Goal: Information Seeking & Learning: Learn about a topic

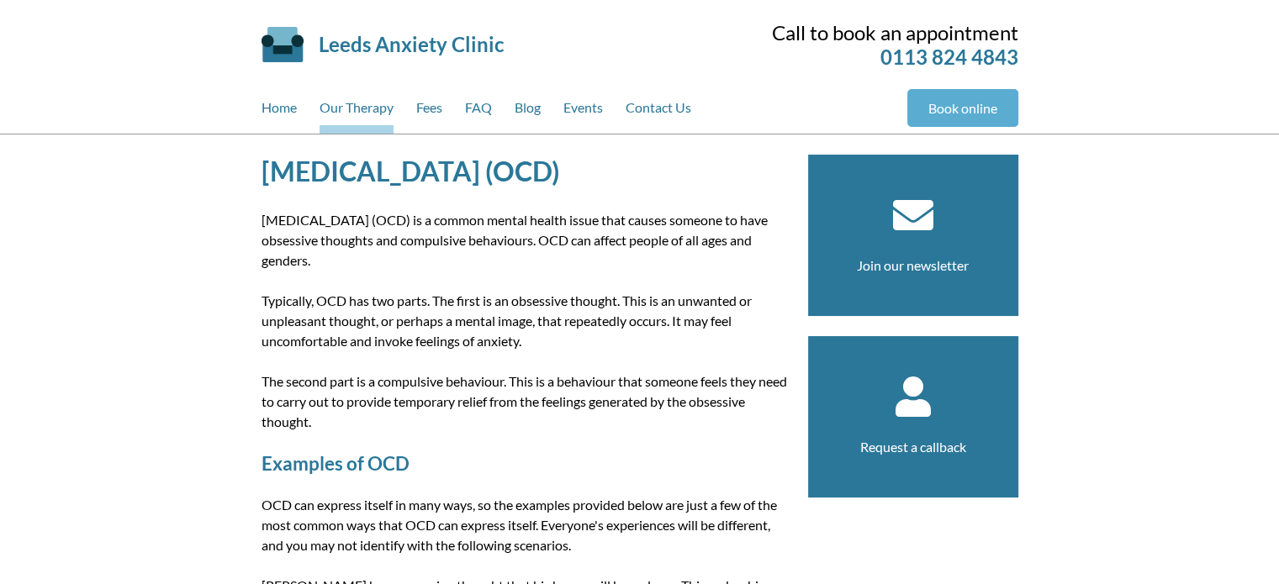
click at [931, 103] on link "Book online" at bounding box center [962, 108] width 111 height 38
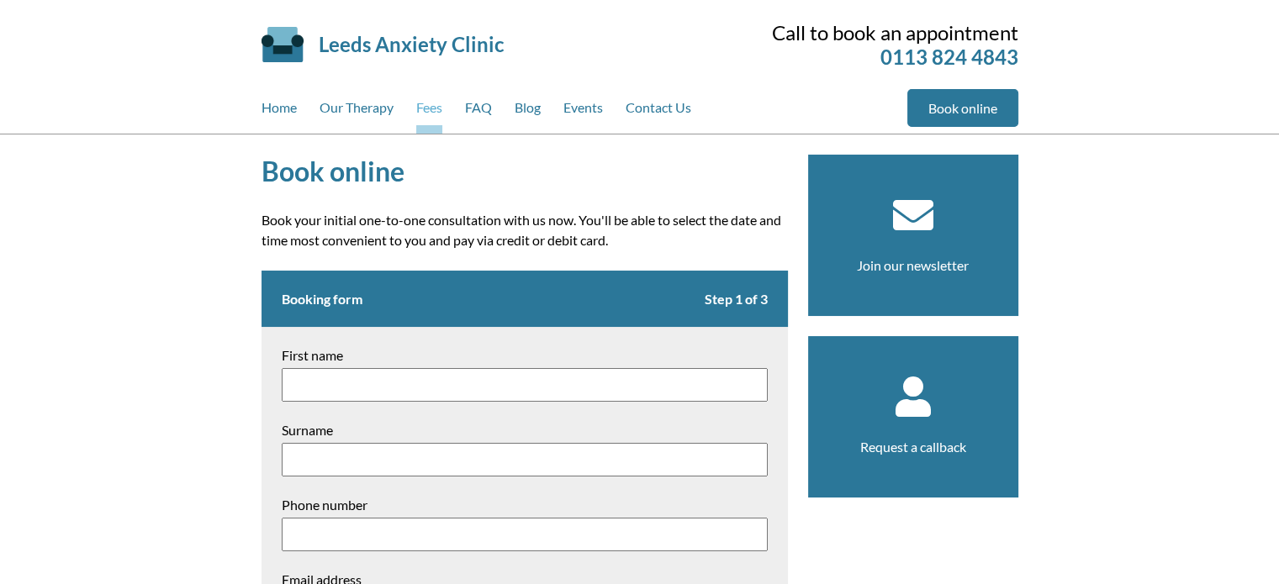
click at [434, 97] on link "Fees" at bounding box center [429, 111] width 26 height 45
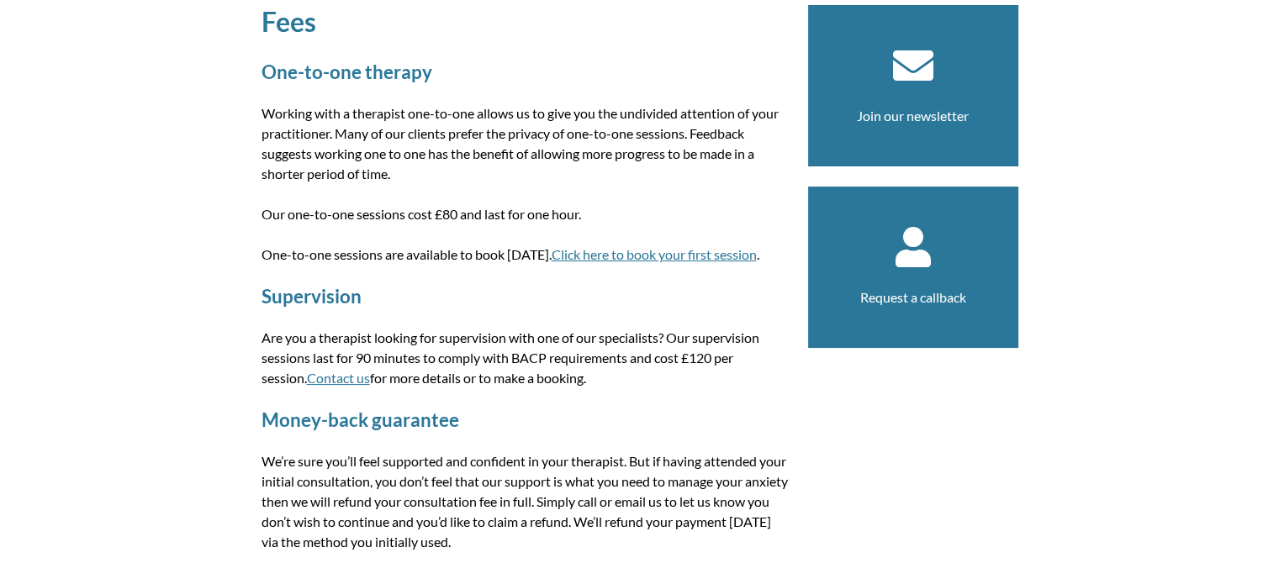
scroll to position [151, 0]
click at [588, 249] on link "Click here to book your first session" at bounding box center [654, 254] width 205 height 16
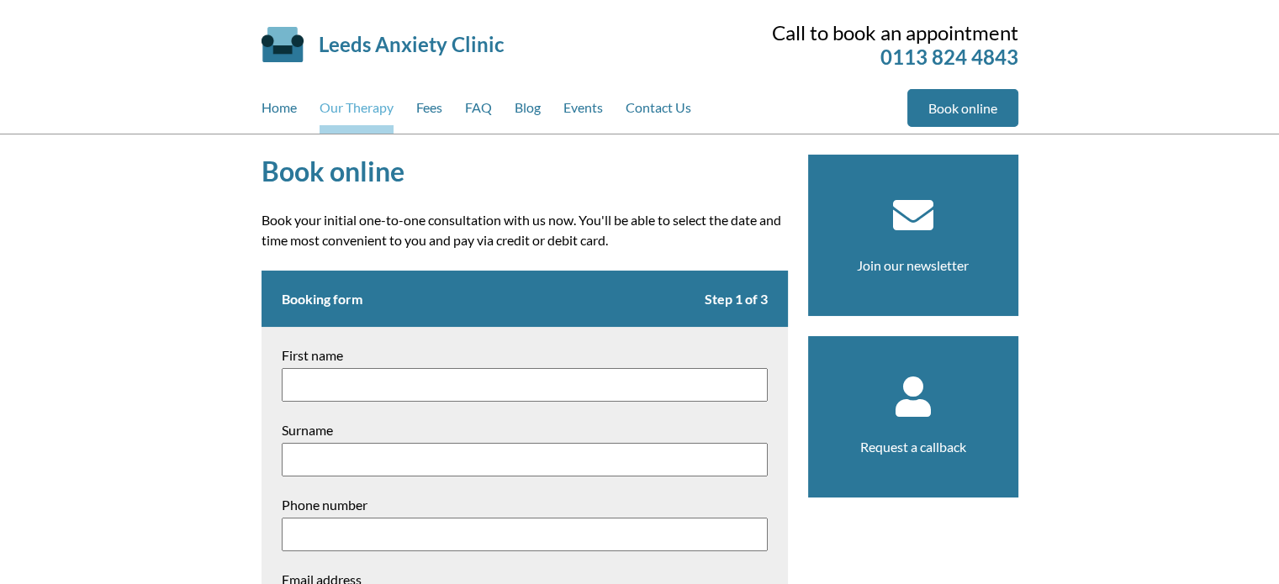
click at [371, 107] on link "Our Therapy" at bounding box center [357, 111] width 74 height 45
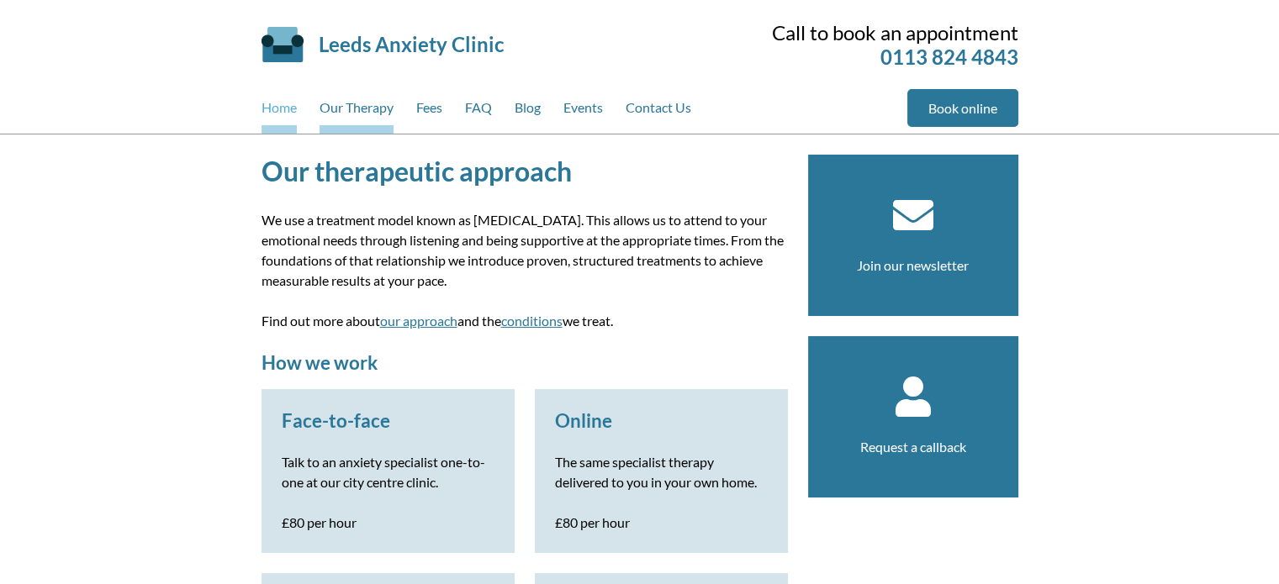
click at [281, 105] on link "Home" at bounding box center [279, 111] width 35 height 45
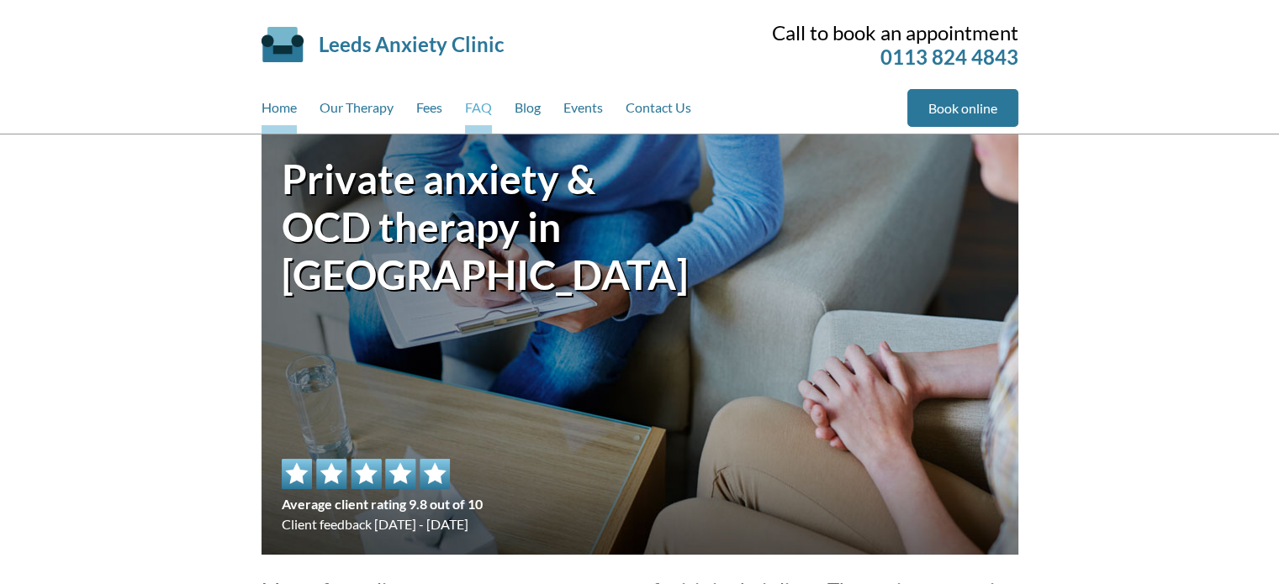
click at [481, 107] on link "FAQ" at bounding box center [478, 111] width 27 height 45
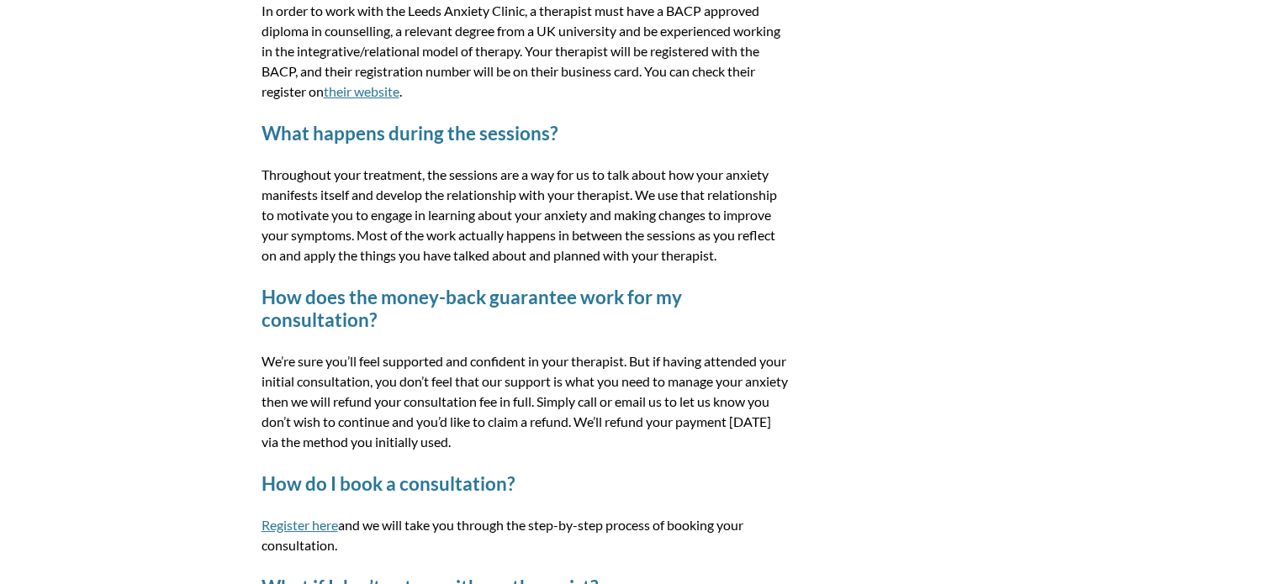
scroll to position [975, 0]
click at [399, 87] on link "their website" at bounding box center [362, 90] width 76 height 16
click at [399, 89] on link "their website" at bounding box center [362, 90] width 76 height 16
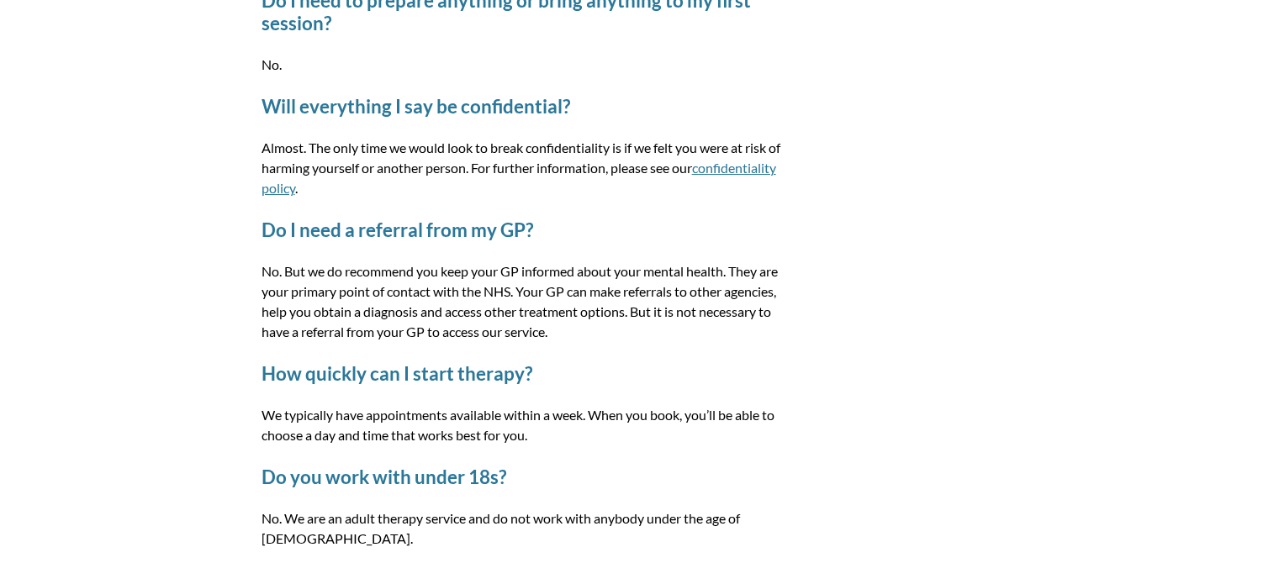
scroll to position [2425, 0]
